Goal: Information Seeking & Learning: Learn about a topic

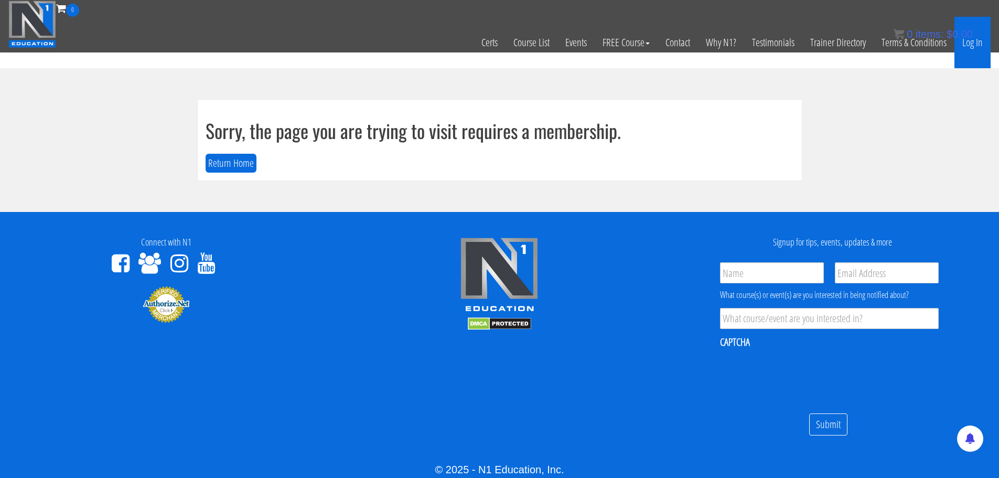
click at [984, 51] on link "Log In" at bounding box center [972, 42] width 36 height 51
click at [975, 53] on link "Log In" at bounding box center [972, 42] width 36 height 51
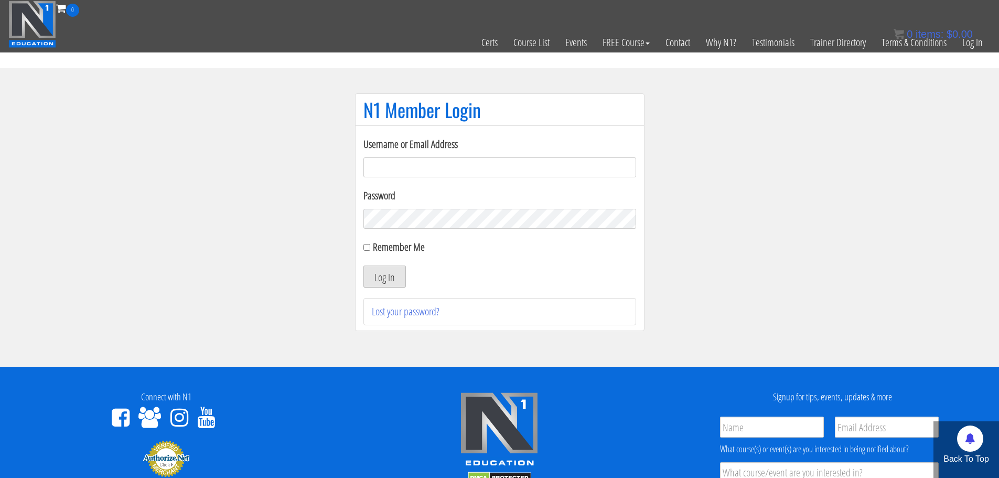
type input "[EMAIL_ADDRESS][DOMAIN_NAME]"
click at [376, 267] on button "Log In" at bounding box center [384, 276] width 42 height 22
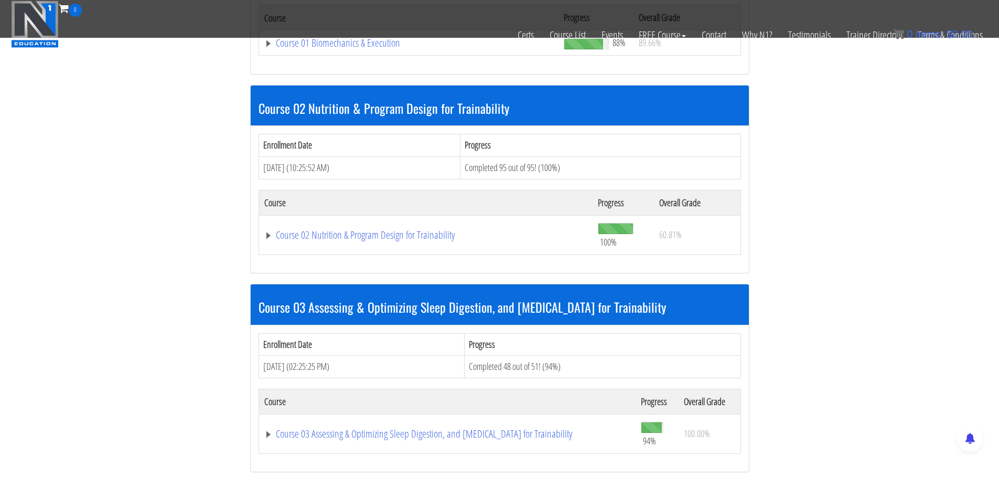
scroll to position [262, 0]
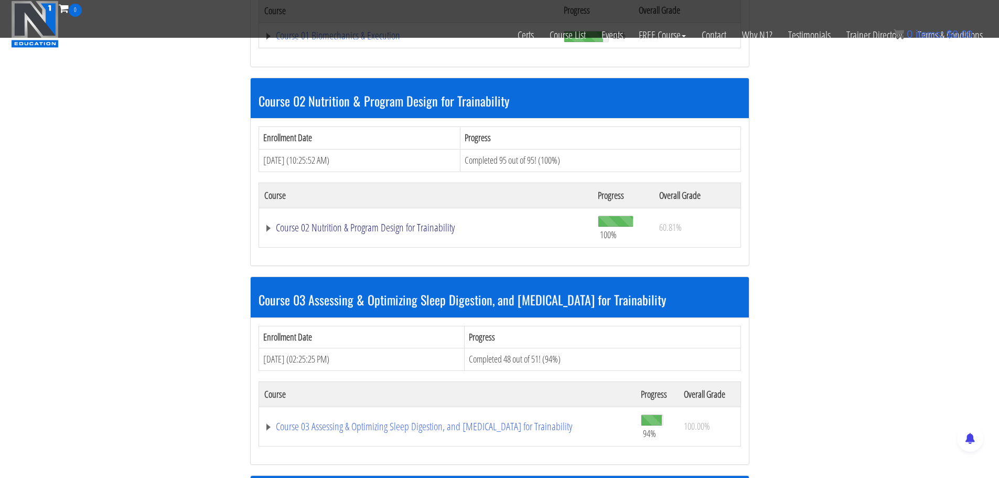
click at [363, 222] on link "Course 02 Nutrition & Program Design for Trainability" at bounding box center [426, 227] width 324 height 10
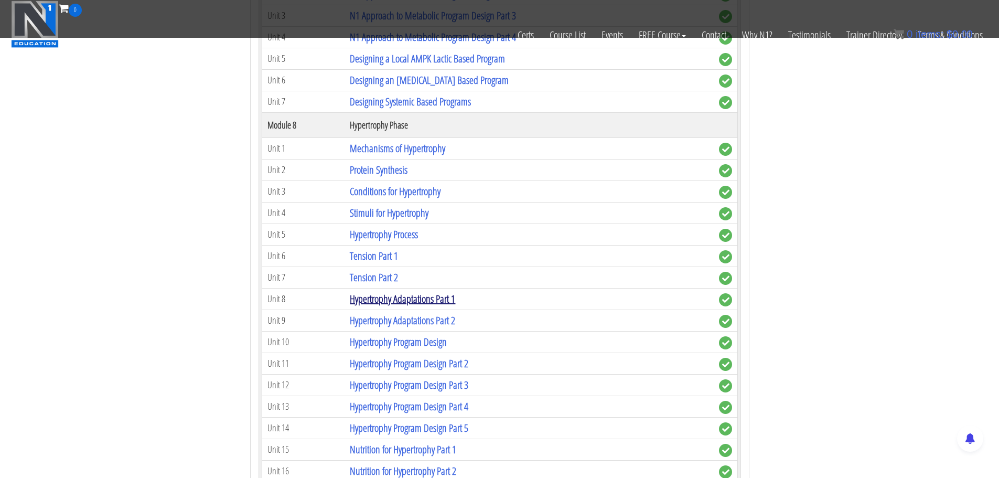
scroll to position [1365, 0]
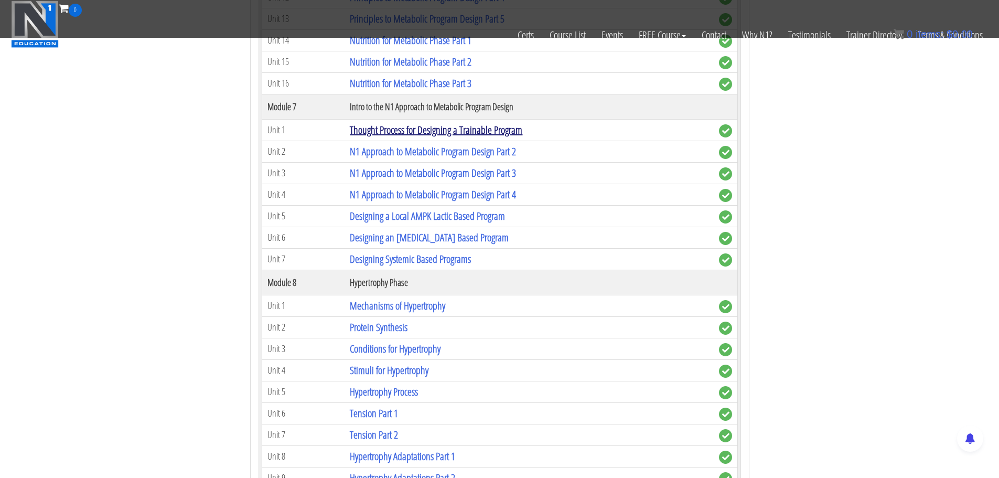
click at [455, 130] on link "Thought Process for Designing a Trainable Program" at bounding box center [436, 130] width 173 height 14
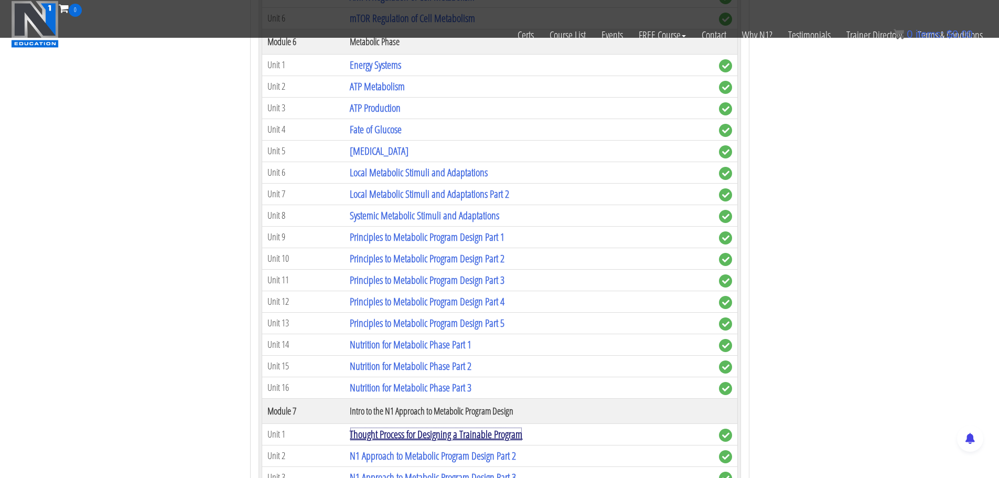
scroll to position [1050, 0]
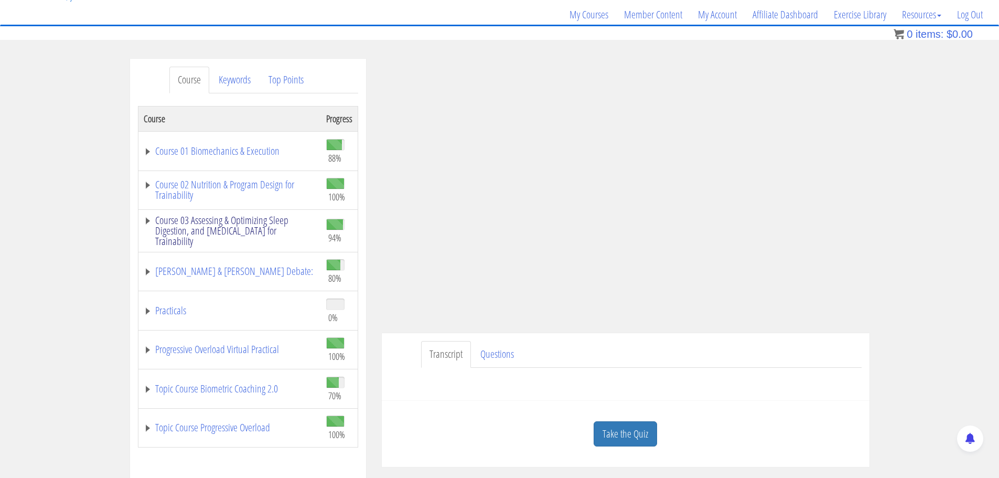
scroll to position [157, 0]
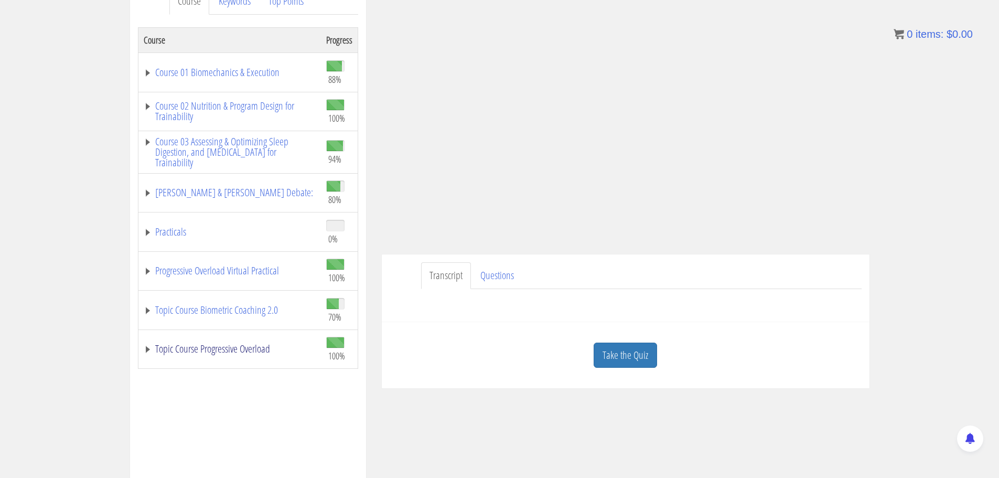
click at [206, 351] on link "Topic Course Progressive Overload" at bounding box center [230, 348] width 172 height 10
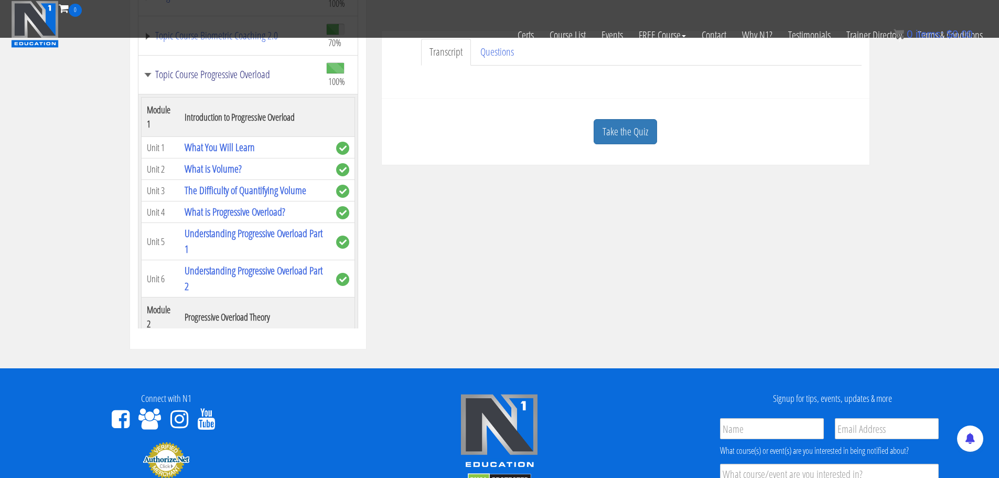
scroll to position [0, 0]
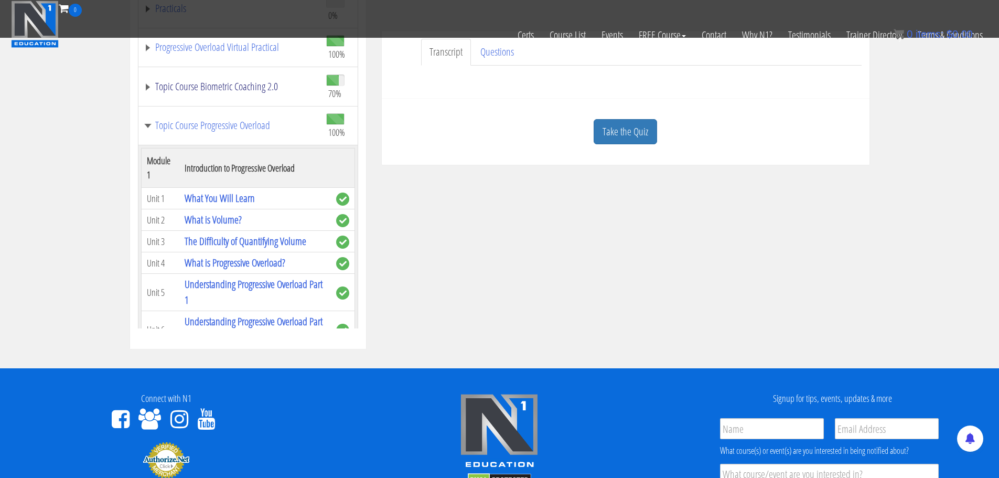
click at [229, 90] on link "Topic Course Biometric Coaching 2.0" at bounding box center [230, 86] width 172 height 10
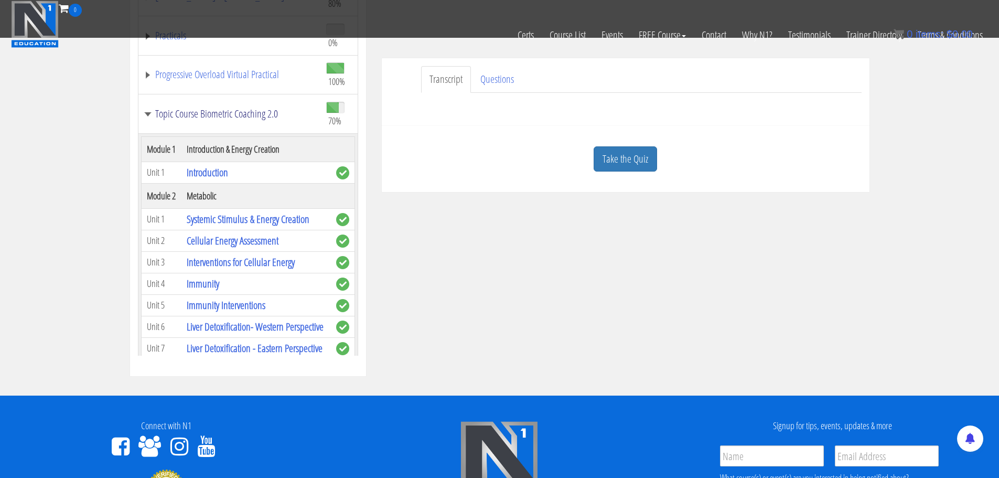
scroll to position [210, 0]
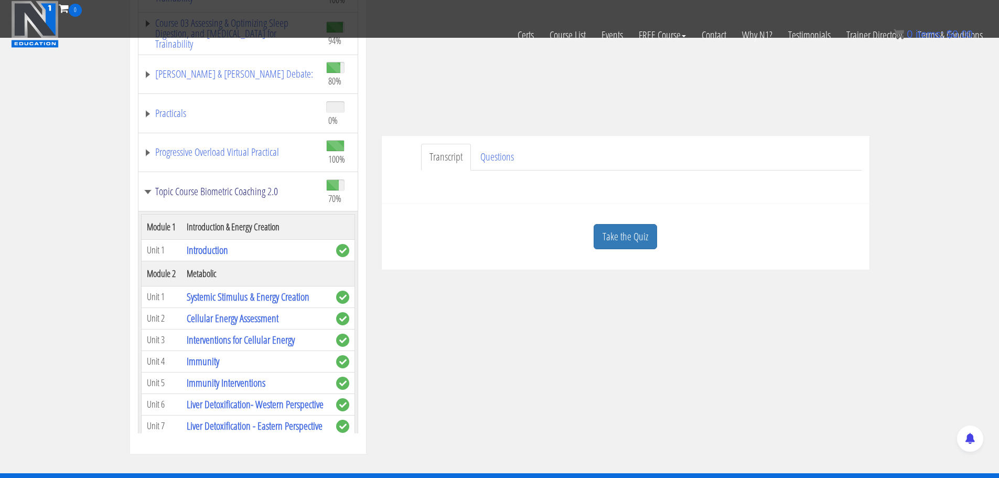
click at [242, 190] on link "Topic Course Biometric Coaching 2.0" at bounding box center [230, 191] width 172 height 10
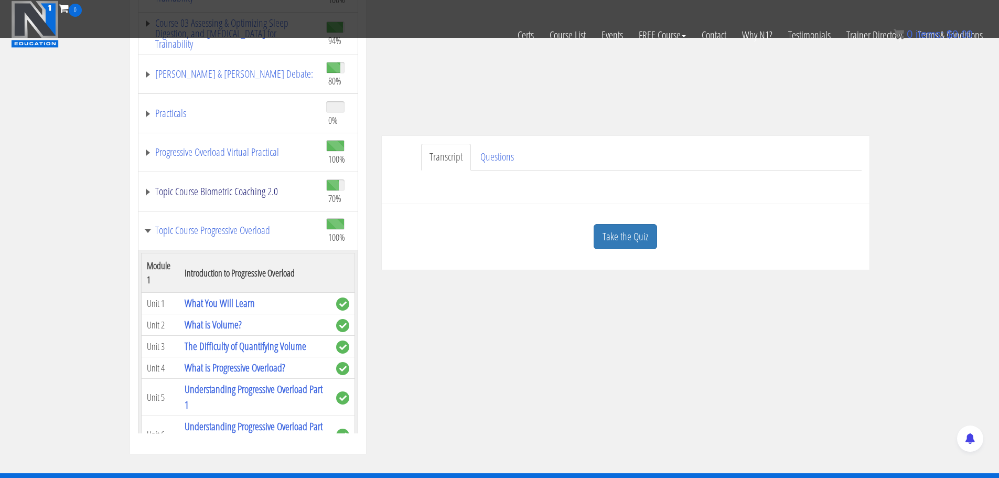
click at [242, 195] on link "Topic Course Biometric Coaching 2.0" at bounding box center [230, 191] width 172 height 10
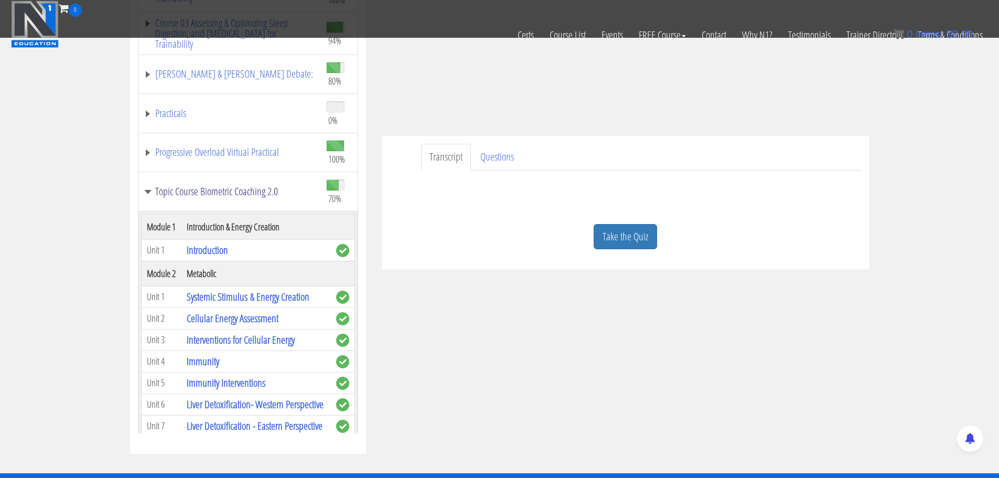
click at [242, 195] on link "Topic Course Biometric Coaching 2.0" at bounding box center [230, 191] width 172 height 10
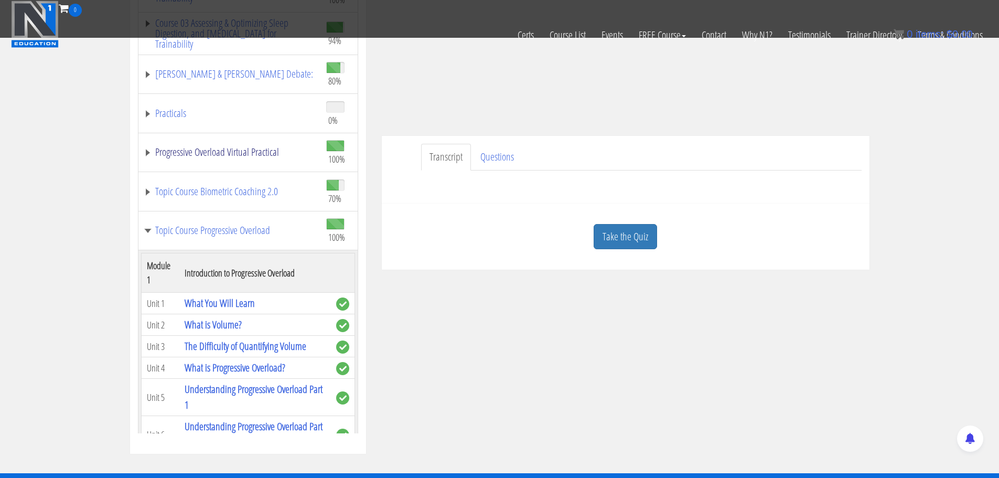
click at [241, 153] on link "Progressive Overload Virtual Practical" at bounding box center [230, 152] width 172 height 10
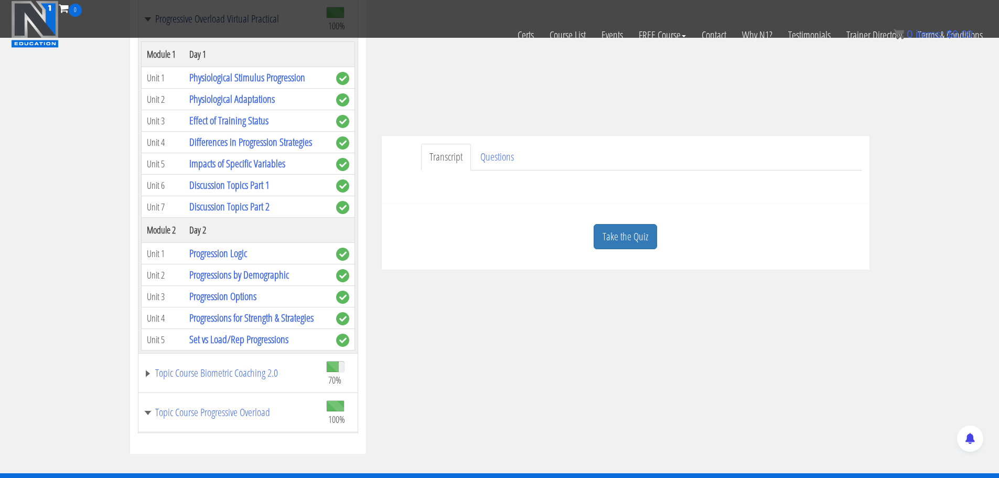
scroll to position [0, 0]
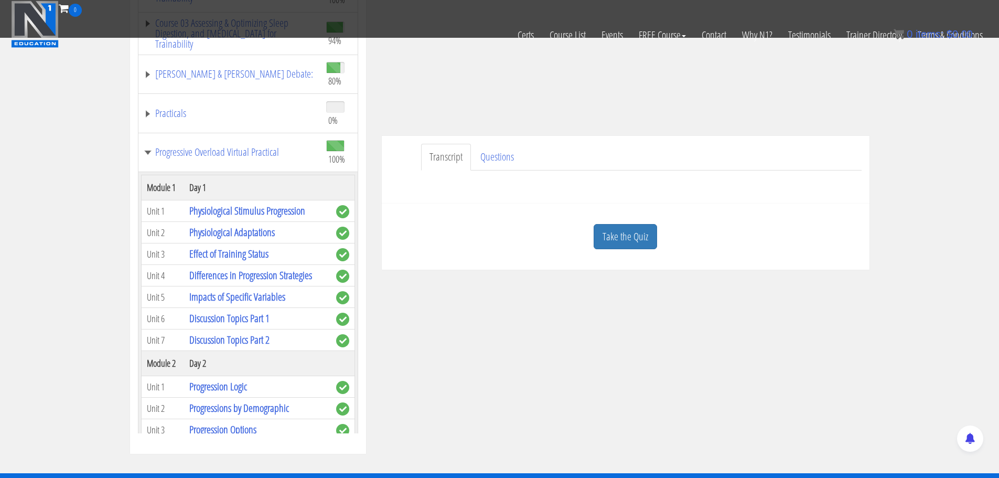
click at [204, 121] on td "Practicals" at bounding box center [229, 113] width 183 height 39
click at [156, 115] on link "Practicals" at bounding box center [230, 113] width 172 height 10
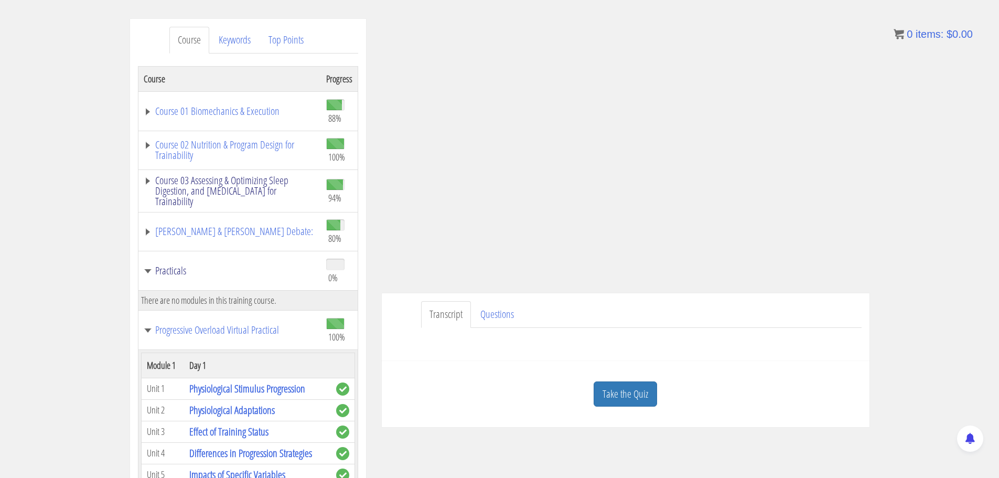
scroll to position [120, 0]
click at [195, 230] on link "[PERSON_NAME] & [PERSON_NAME] Debate:" at bounding box center [230, 230] width 172 height 10
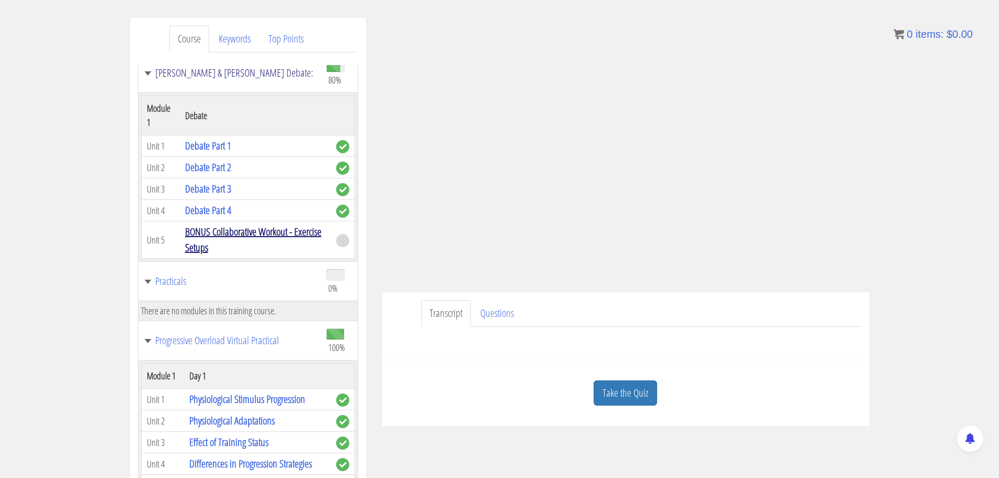
scroll to position [210, 0]
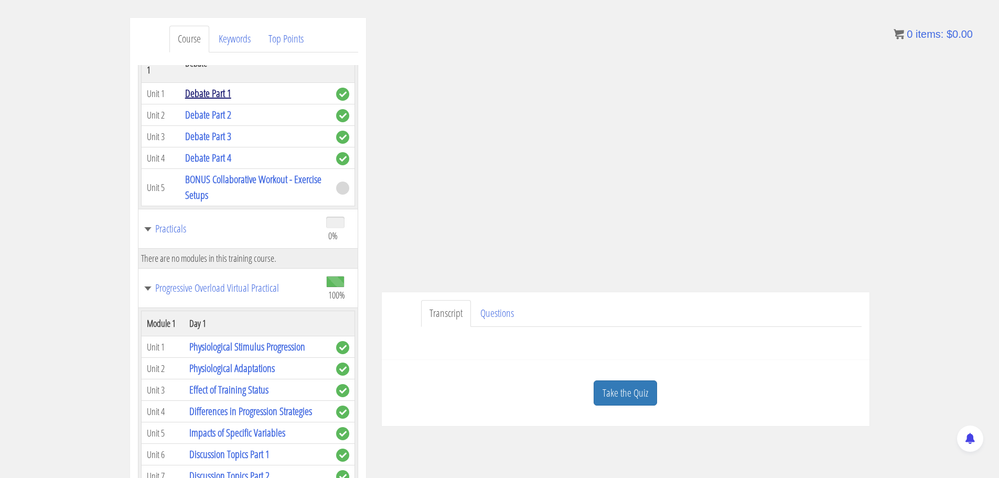
click at [203, 96] on link "Debate Part 1" at bounding box center [208, 93] width 46 height 14
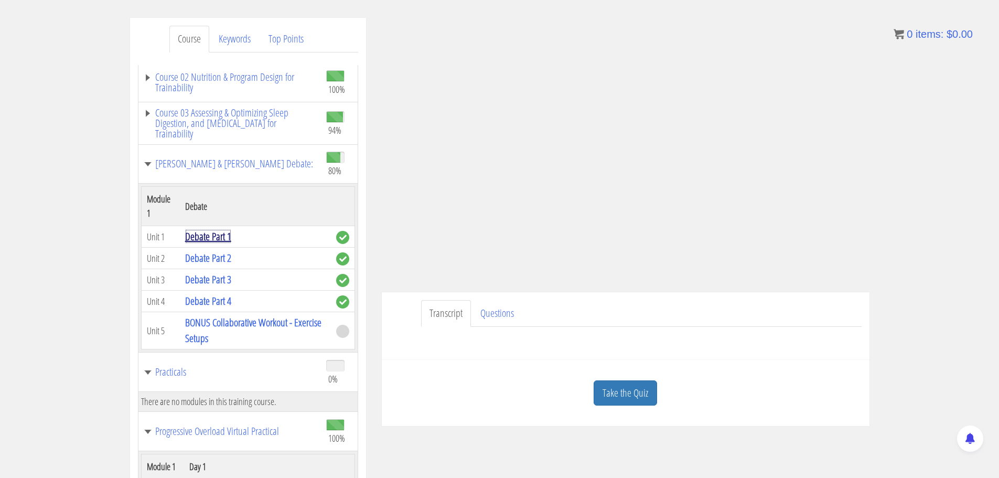
scroll to position [52, 0]
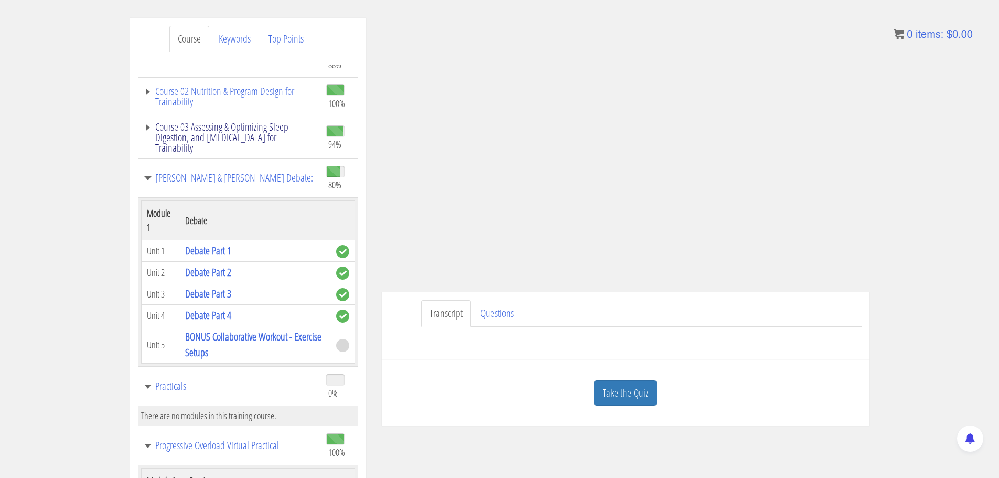
click at [213, 141] on link "Course 03 Assessing & Optimizing Sleep Digestion, and [MEDICAL_DATA] for Traina…" at bounding box center [230, 137] width 172 height 31
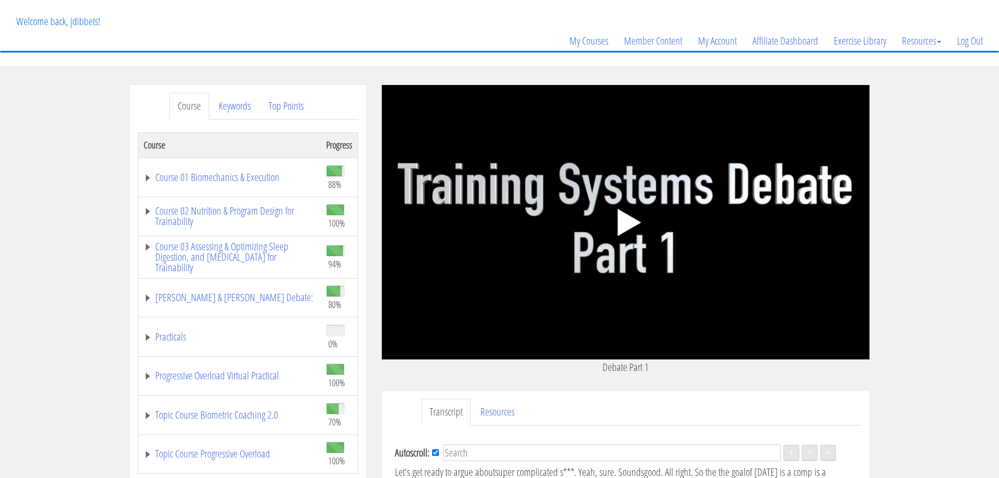
click at [623, 209] on icon ".fp-color-play{opacity:0.65;}.controlbutton{fill:#fff;}" at bounding box center [625, 222] width 66 height 66
click at [619, 214] on div ".a{fill:#000;opacity:0.65;}.b{fill:#fff;opacity:1.0;} .fp-color-play{opacity:0.…" at bounding box center [626, 222] width 488 height 274
click at [527, 229] on div at bounding box center [626, 222] width 488 height 15
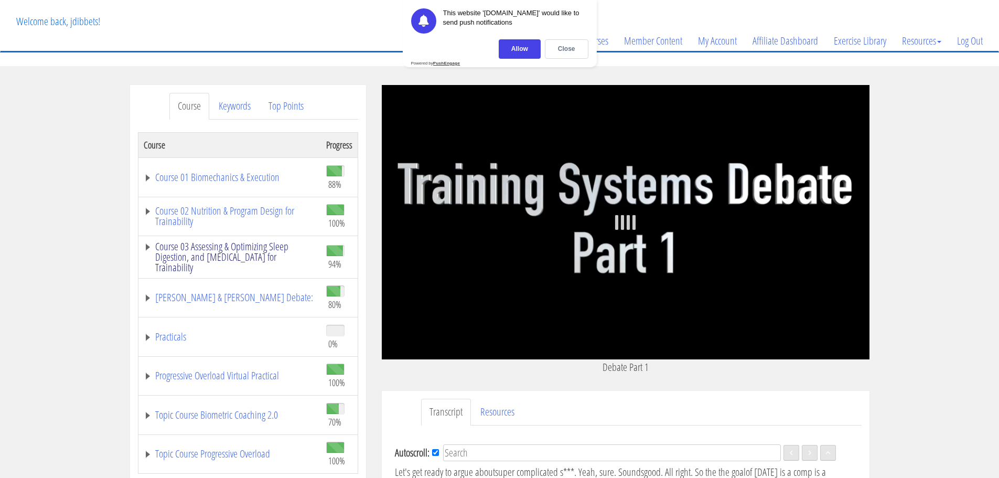
click at [197, 249] on link "Course 03 Assessing & Optimizing Sleep Digestion, and [MEDICAL_DATA] for Traina…" at bounding box center [230, 256] width 172 height 31
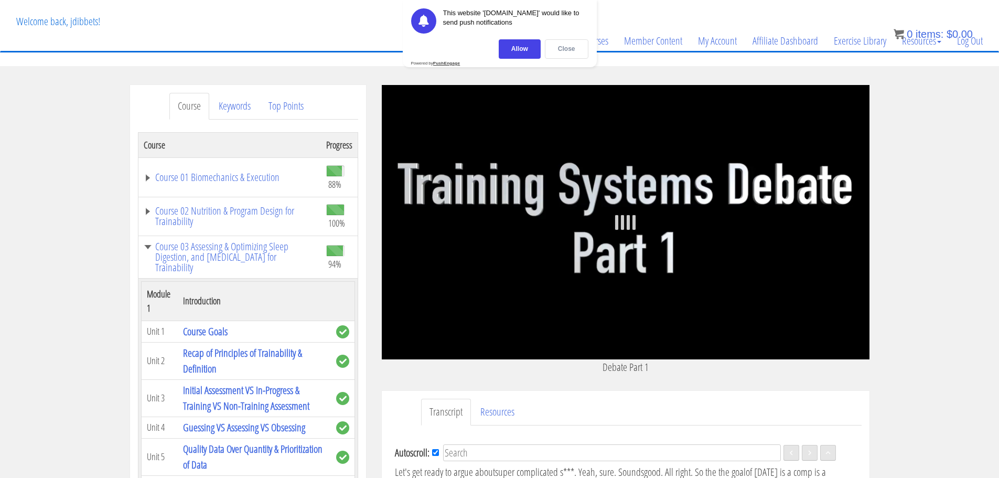
click at [558, 47] on div "Close" at bounding box center [567, 48] width 44 height 19
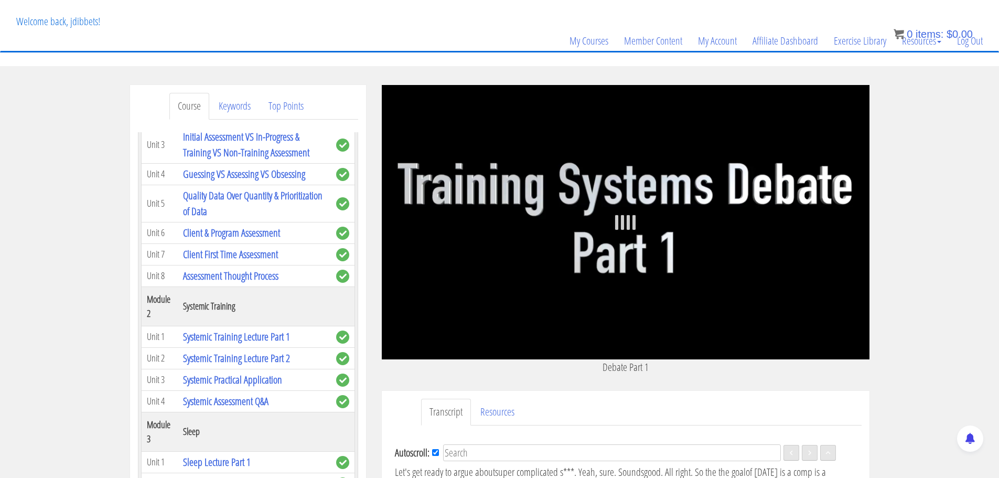
scroll to position [262, 0]
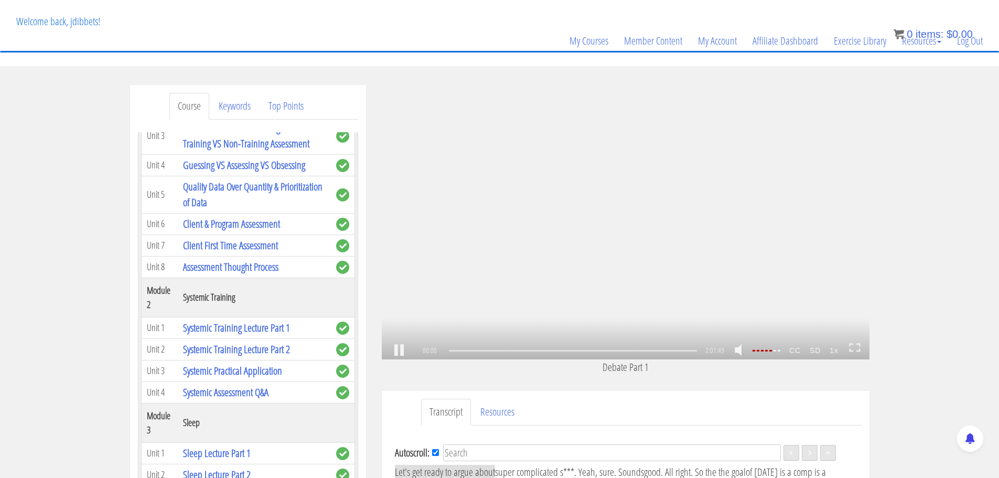
click at [602, 188] on div ".a{fill:#000;opacity:0.65;}.b{fill:#fff;opacity:1.0;} .fp-color-play{opacity:0.…" at bounding box center [626, 222] width 488 height 274
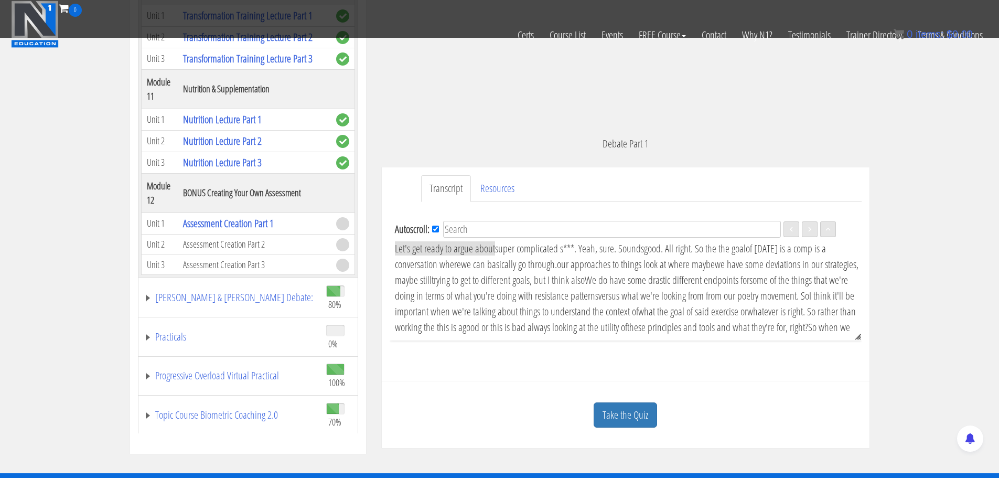
scroll to position [1460, 0]
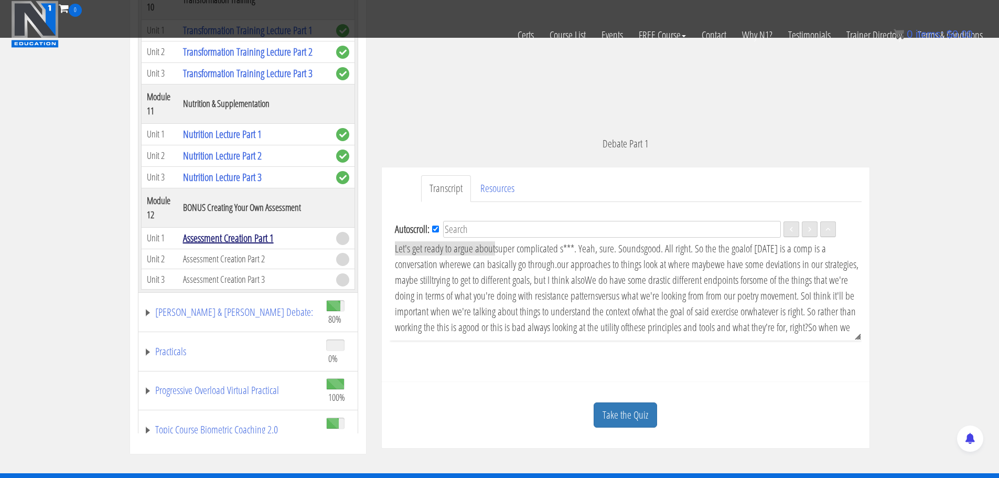
click at [217, 245] on link "Assessment Creation Part 1" at bounding box center [228, 238] width 91 height 14
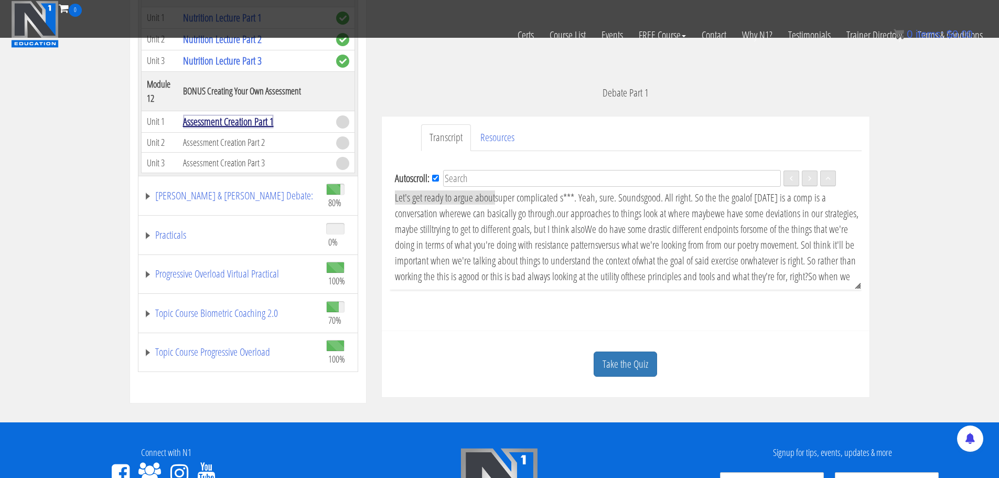
scroll to position [268, 0]
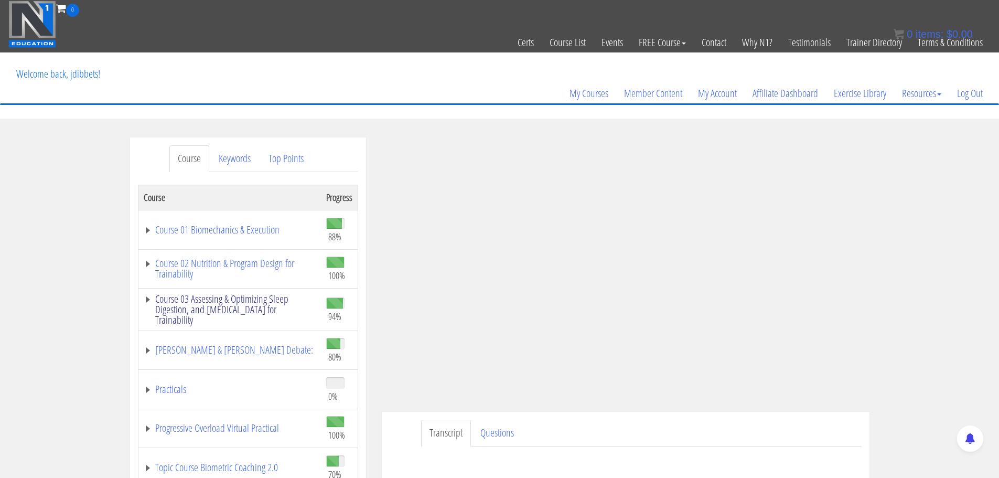
click at [250, 309] on link "Course 03 Assessing & Optimizing Sleep Digestion, and [MEDICAL_DATA] for Traina…" at bounding box center [230, 309] width 172 height 31
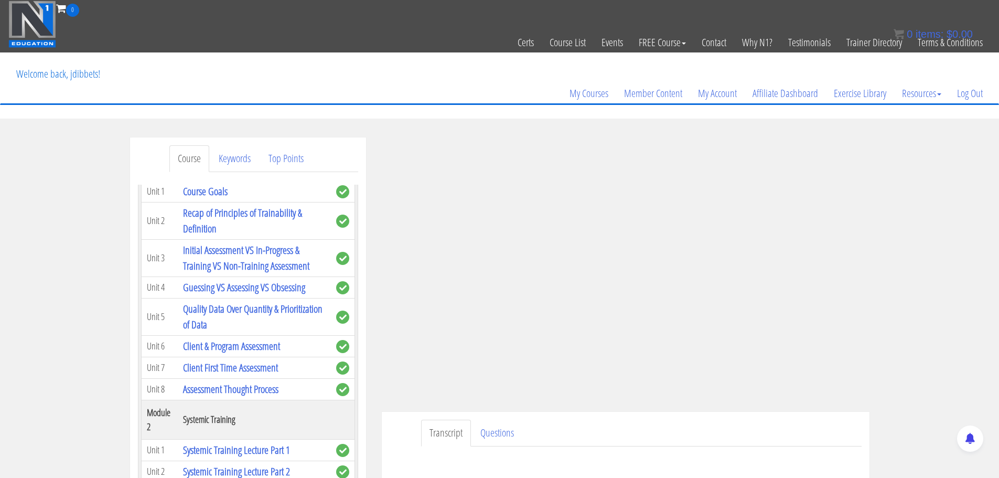
scroll to position [262, 0]
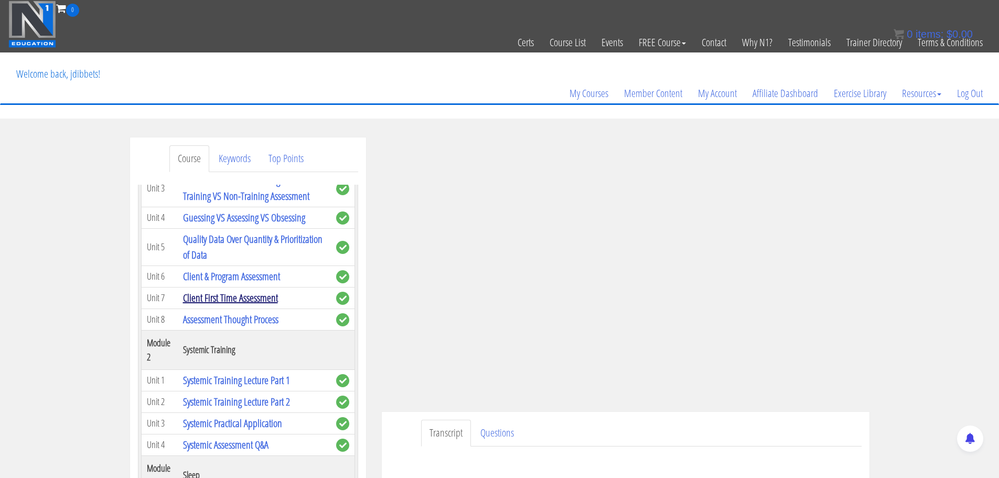
click at [229, 297] on link "Client First Time Assessment" at bounding box center [230, 297] width 95 height 14
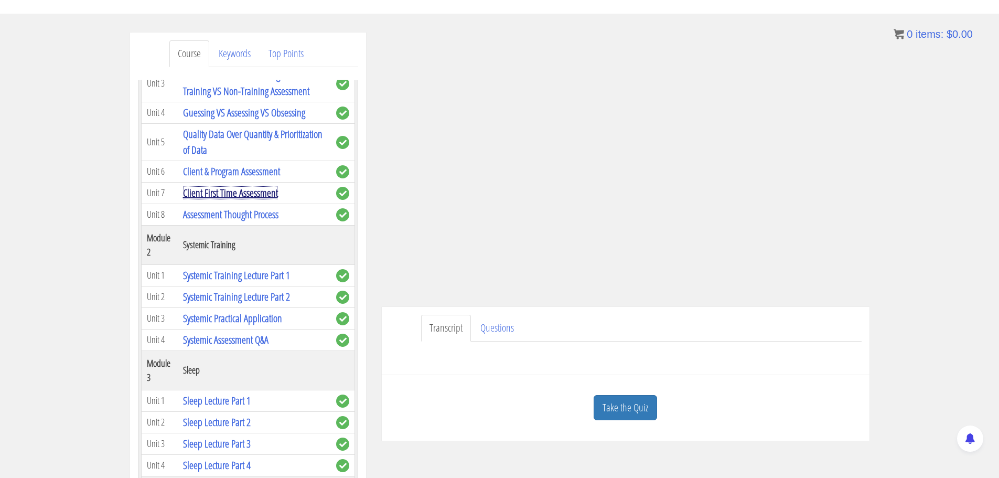
scroll to position [0, 0]
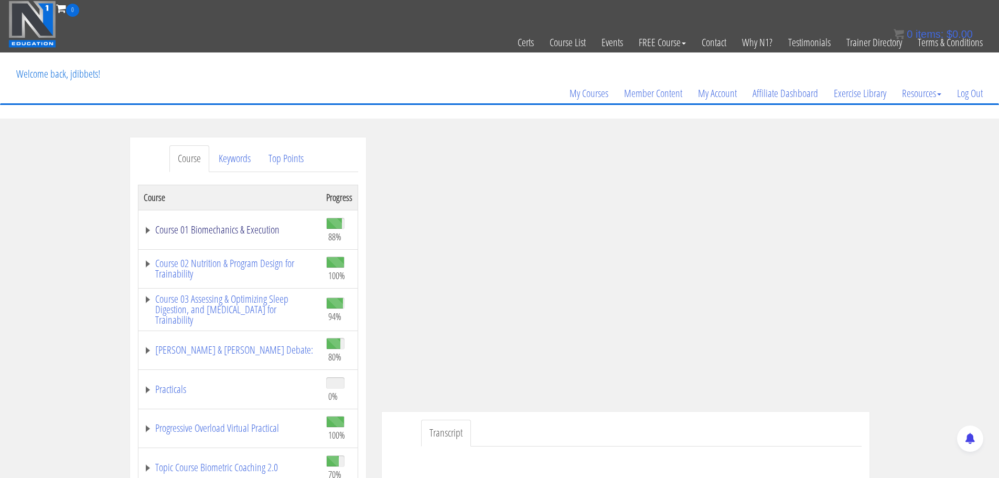
click at [244, 232] on link "Course 01 Biomechanics & Execution" at bounding box center [230, 229] width 172 height 10
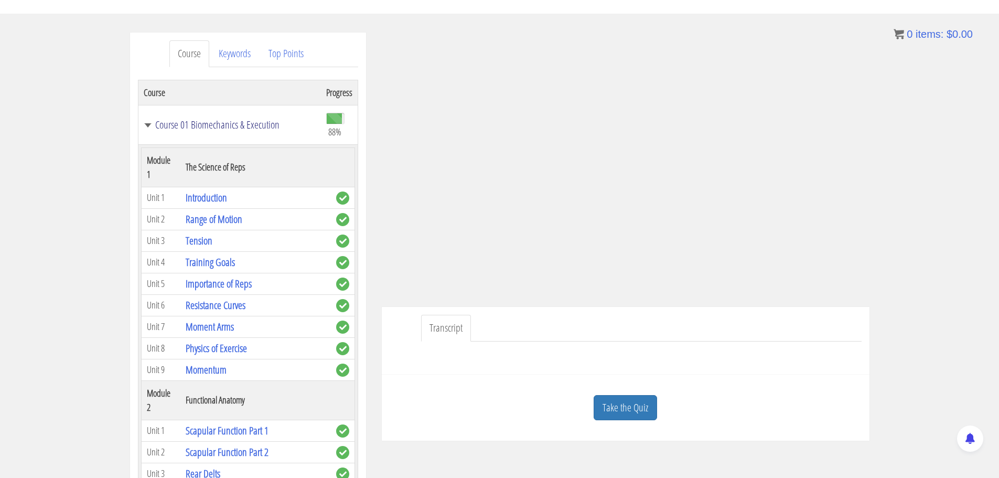
click at [219, 127] on link "Course 01 Biomechanics & Execution" at bounding box center [230, 125] width 172 height 10
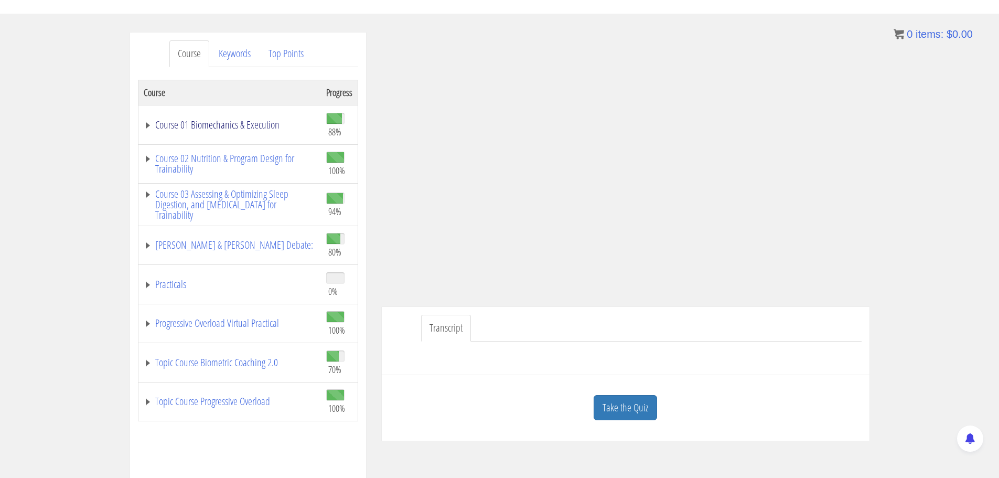
click at [232, 130] on link "Course 01 Biomechanics & Execution" at bounding box center [230, 125] width 172 height 10
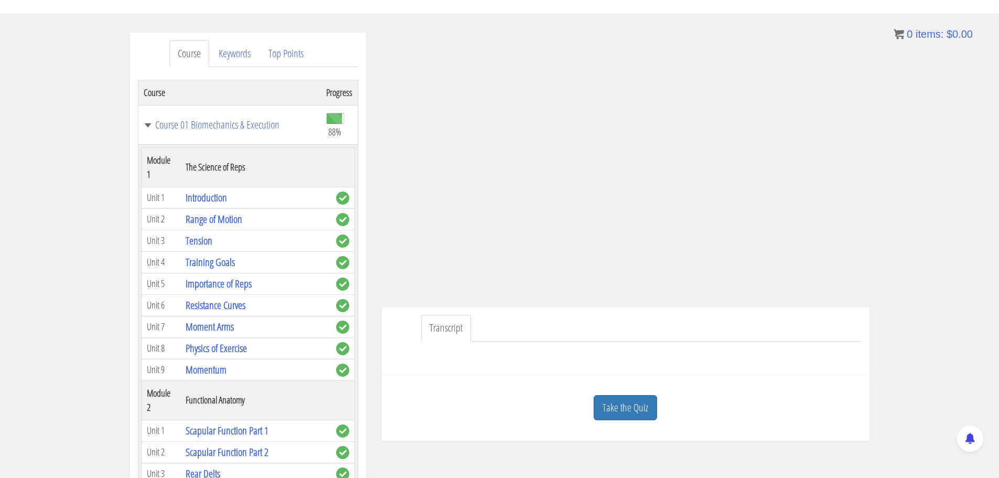
click at [198, 110] on td "Course 01 Biomechanics & Execution" at bounding box center [229, 124] width 183 height 39
click at [196, 122] on link "Course 01 Biomechanics & Execution" at bounding box center [230, 125] width 172 height 10
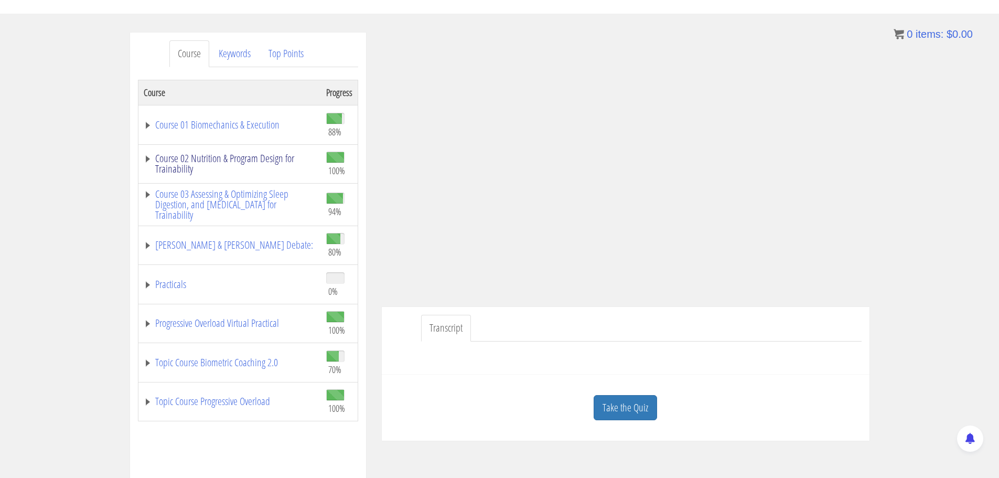
click at [202, 158] on link "Course 02 Nutrition & Program Design for Trainability" at bounding box center [230, 163] width 172 height 21
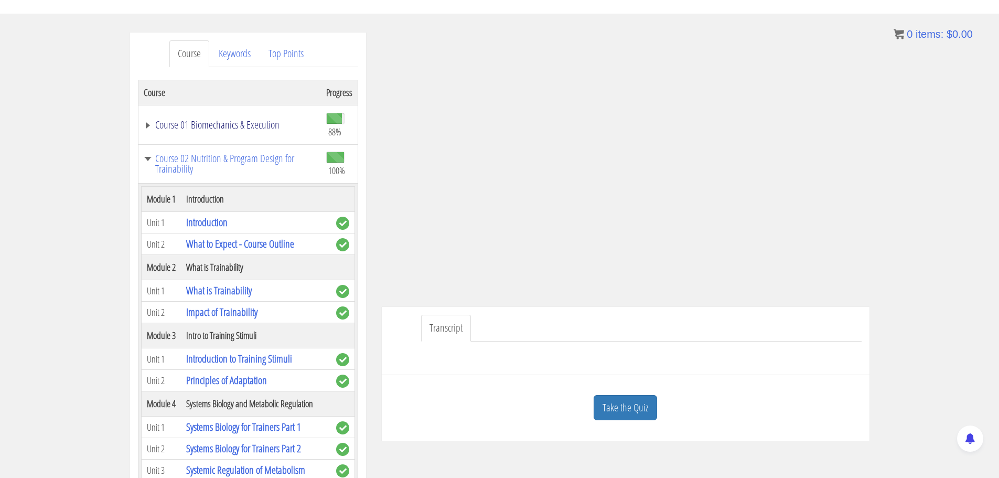
click at [223, 122] on link "Course 01 Biomechanics & Execution" at bounding box center [230, 125] width 172 height 10
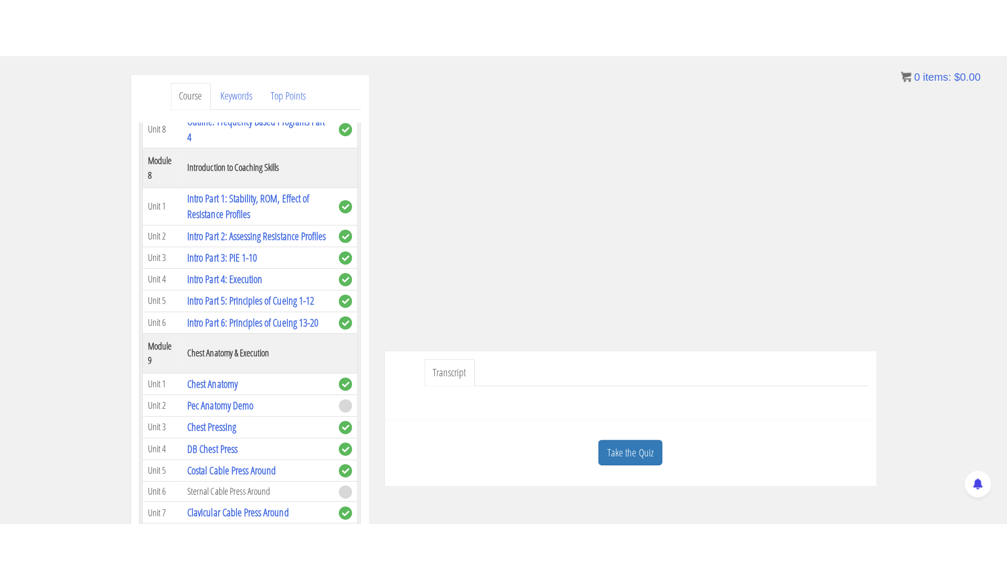
scroll to position [1625, 0]
